Goal: Task Accomplishment & Management: Use online tool/utility

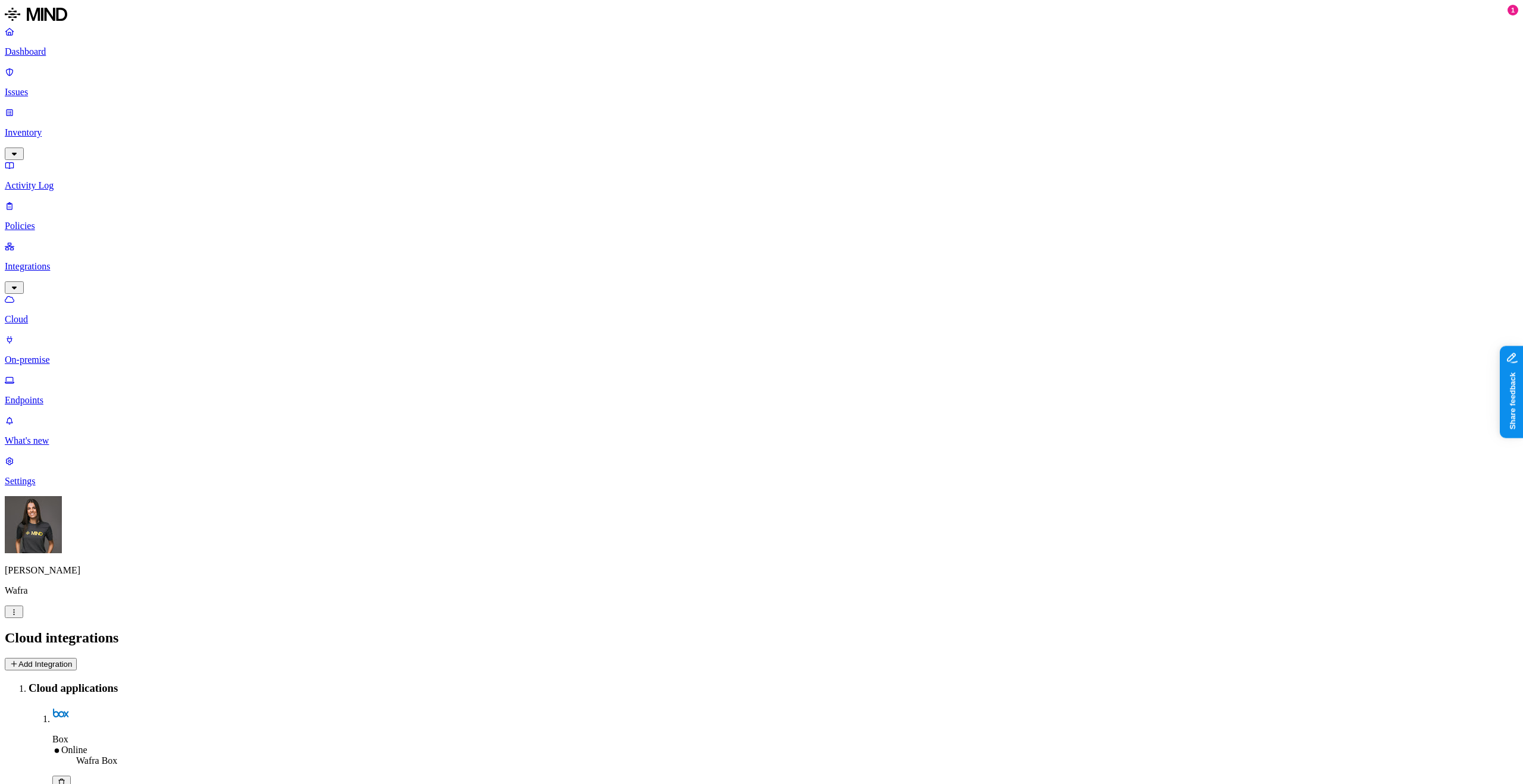
click at [57, 261] on p "Integrations" at bounding box center [761, 266] width 1513 height 11
click at [115, 765] on html "Dashboard Issues Inventory Activity Log Policies Integrations Cloud On-premise …" at bounding box center [761, 526] width 1523 height 1052
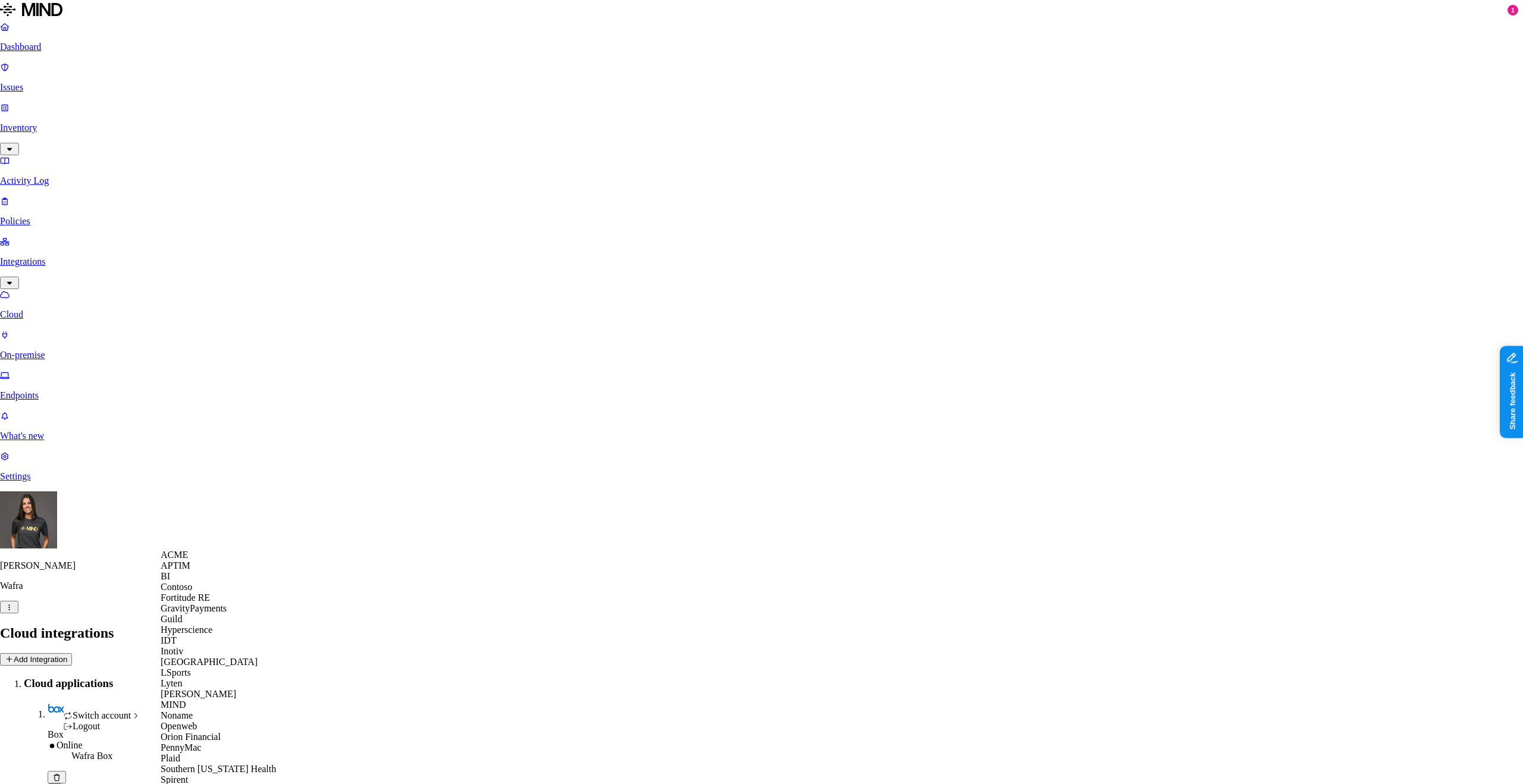
click at [187, 560] on span "ACME" at bounding box center [174, 555] width 27 height 10
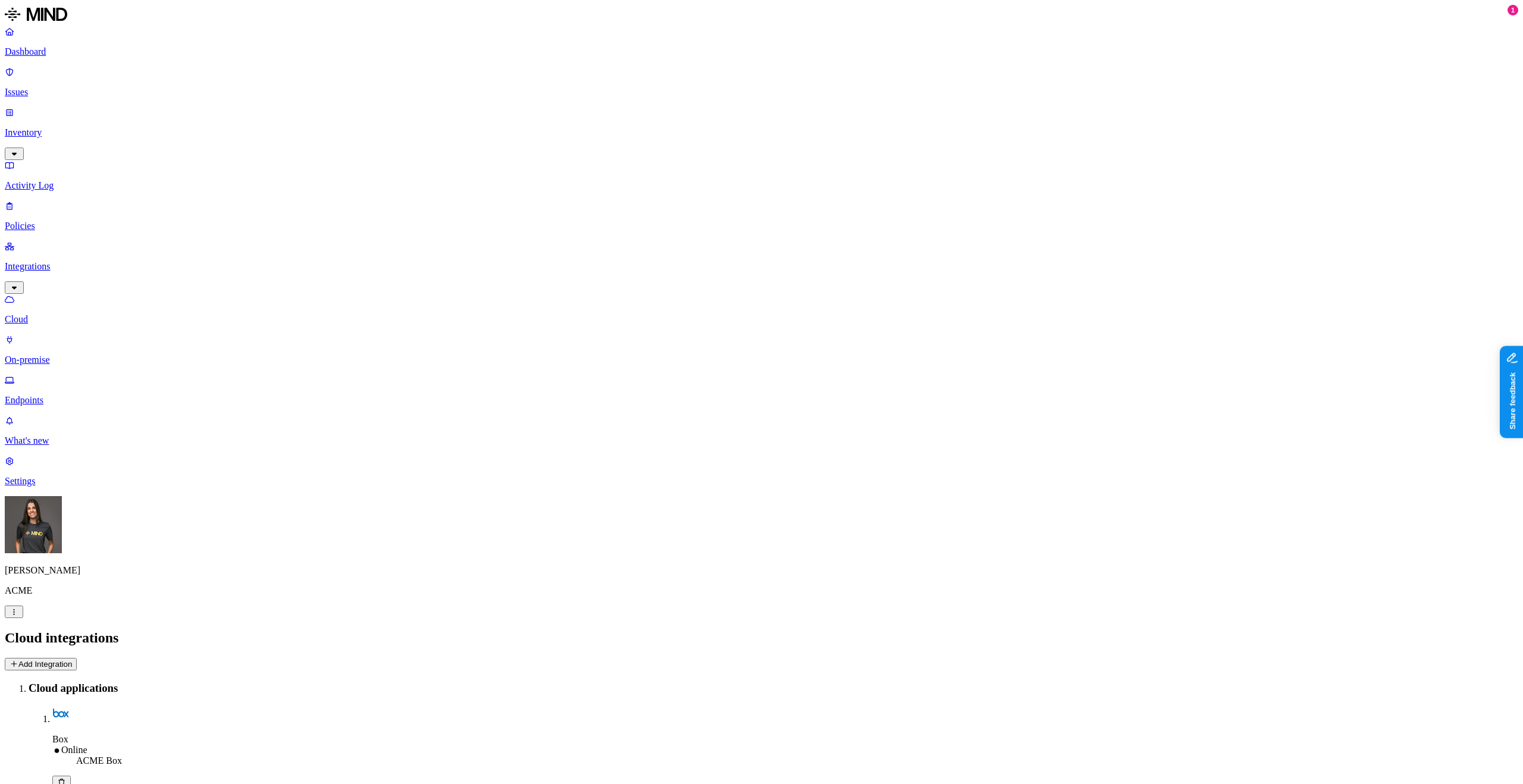
click at [77, 658] on button "Add Integration" at bounding box center [40, 664] width 72 height 13
